Goal: Obtain resource: Download file/media

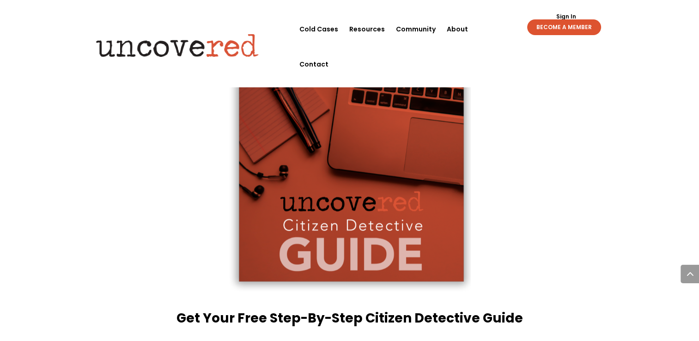
scroll to position [1505, 0]
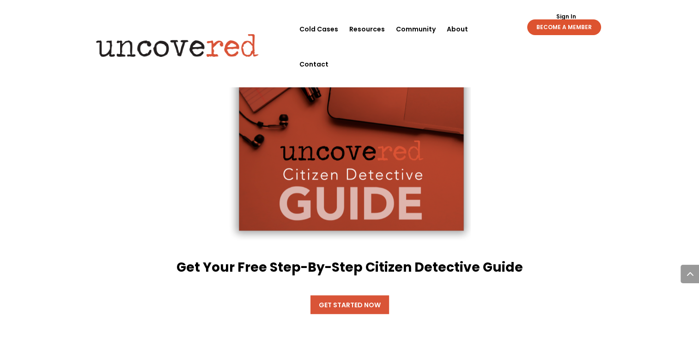
click at [356, 295] on link "Get Started Now" at bounding box center [350, 304] width 79 height 18
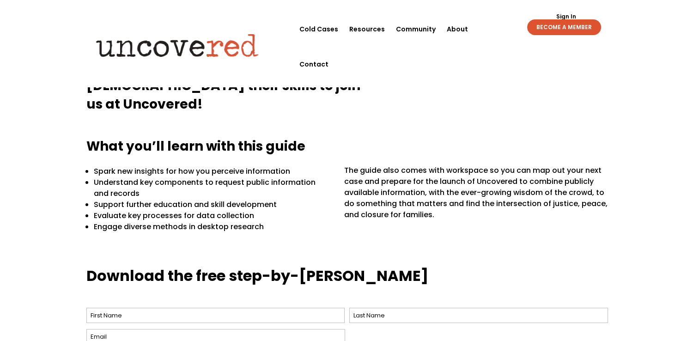
scroll to position [209, 0]
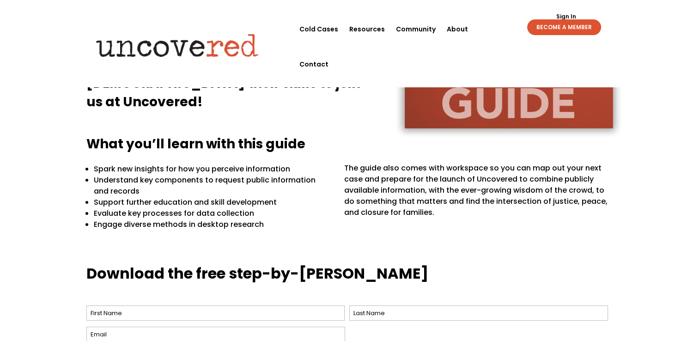
click at [288, 225] on p "Engage diverse methods in desktop research" at bounding box center [213, 224] width 238 height 11
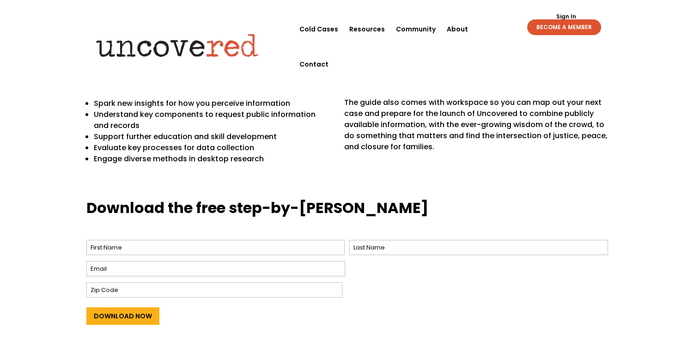
scroll to position [283, 0]
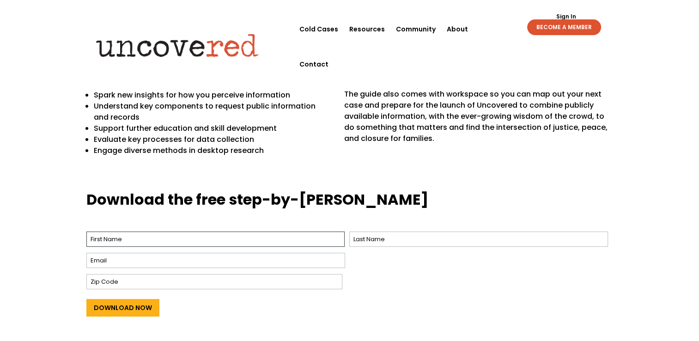
click at [283, 242] on input "First" at bounding box center [215, 239] width 259 height 15
type input "Lyndsey"
type input "Varela"
click at [208, 259] on input "Email *" at bounding box center [215, 260] width 259 height 15
type input "varelalyndsey@gmail.com"
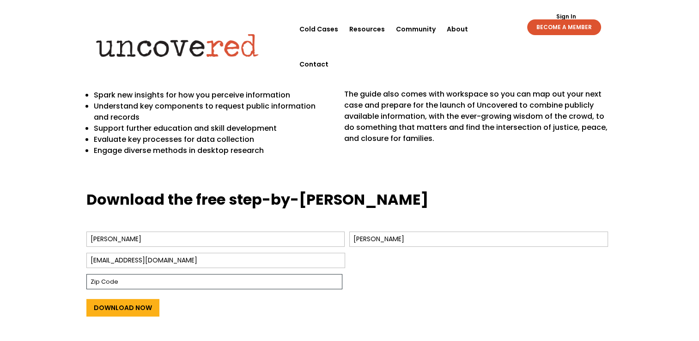
type input "28092"
click at [137, 304] on input "Download Now" at bounding box center [122, 308] width 73 height 18
click at [131, 306] on input "Download Now" at bounding box center [122, 308] width 73 height 18
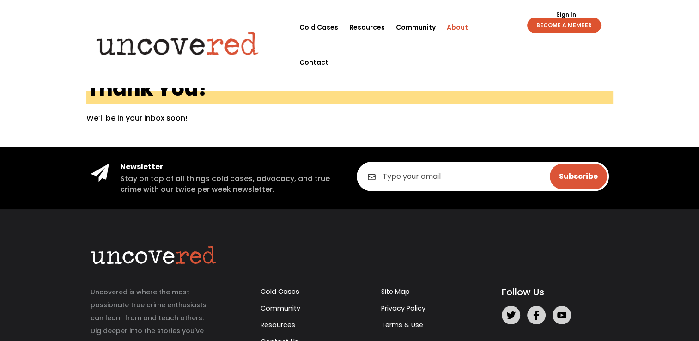
click at [454, 27] on link "About" at bounding box center [457, 27] width 21 height 35
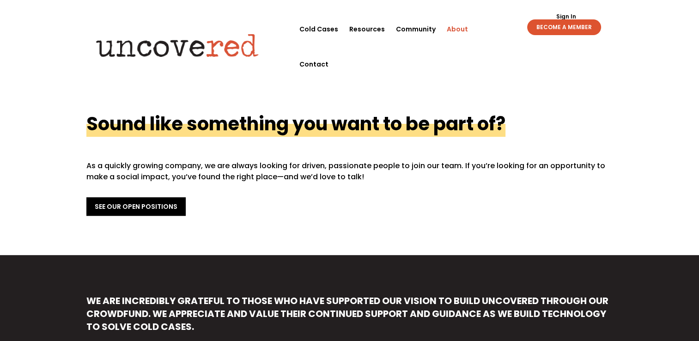
scroll to position [329, 0]
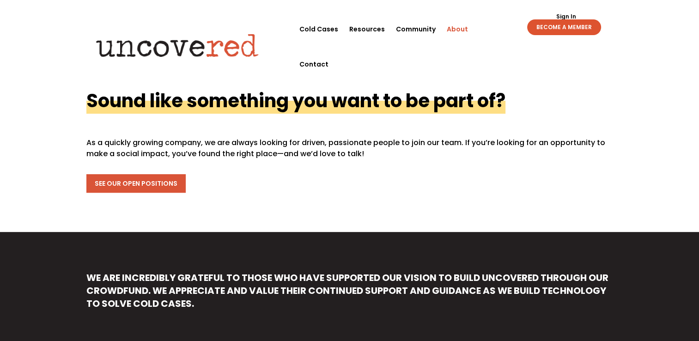
click at [132, 174] on link "See Our Open Positions" at bounding box center [135, 183] width 99 height 18
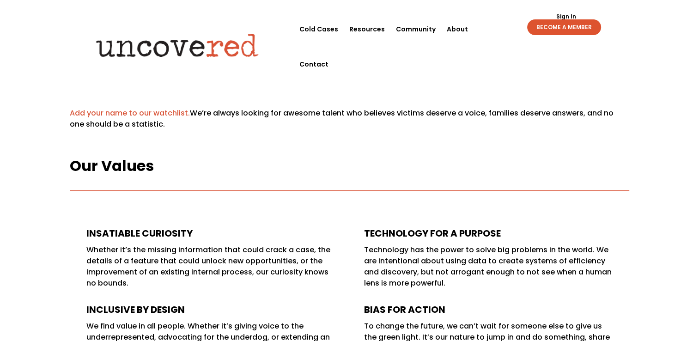
scroll to position [50, 0]
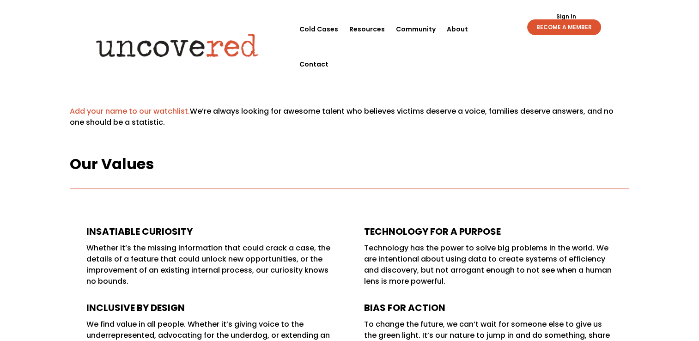
click at [115, 111] on link "Add your name to our watchlist." at bounding box center [130, 111] width 120 height 11
